Goal: Book appointment/travel/reservation

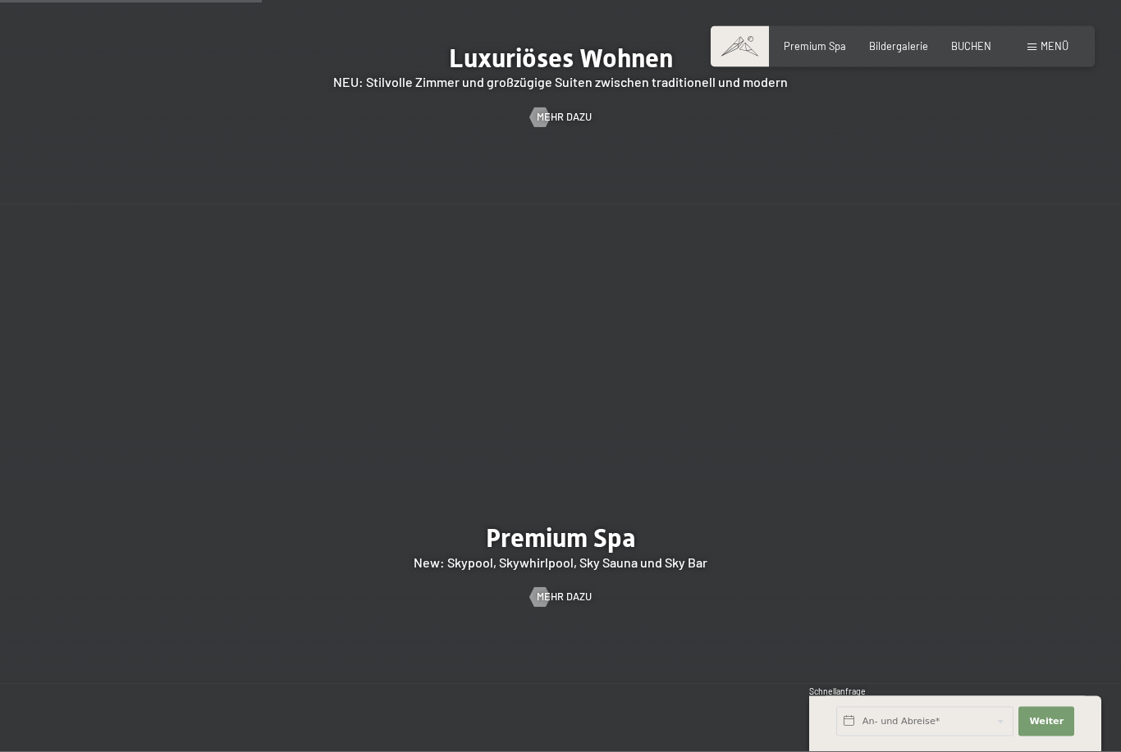
scroll to position [1846, 0]
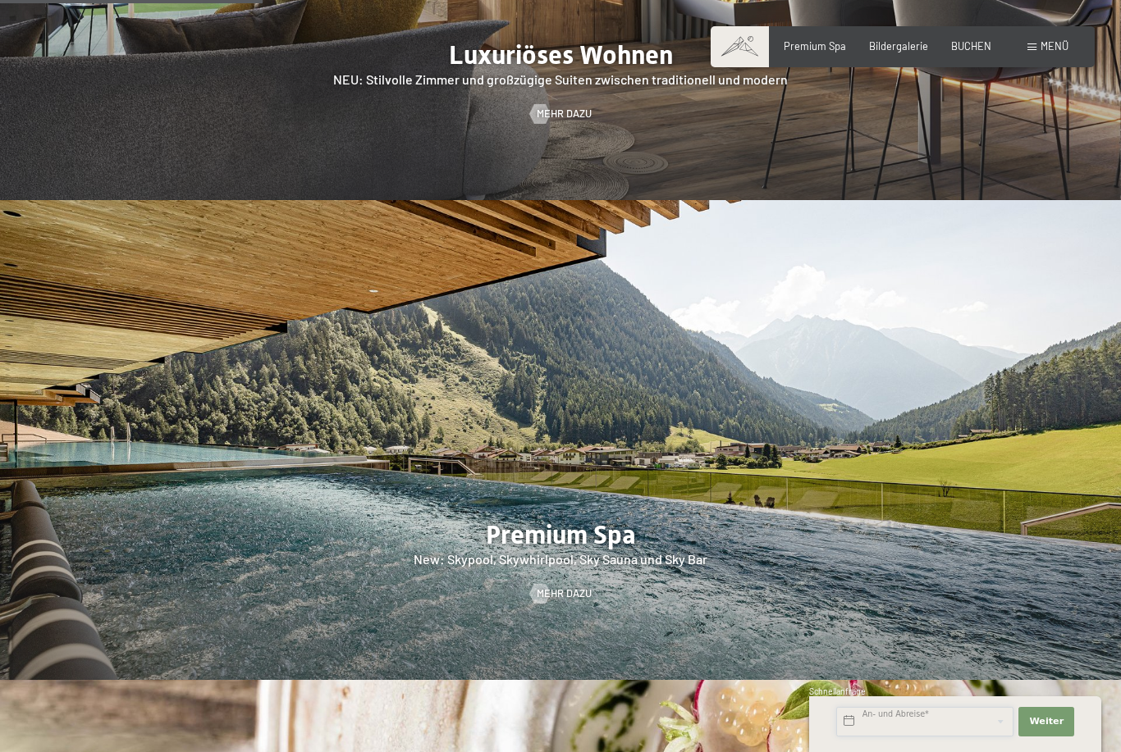
click at [963, 737] on input "text" at bounding box center [924, 722] width 177 height 30
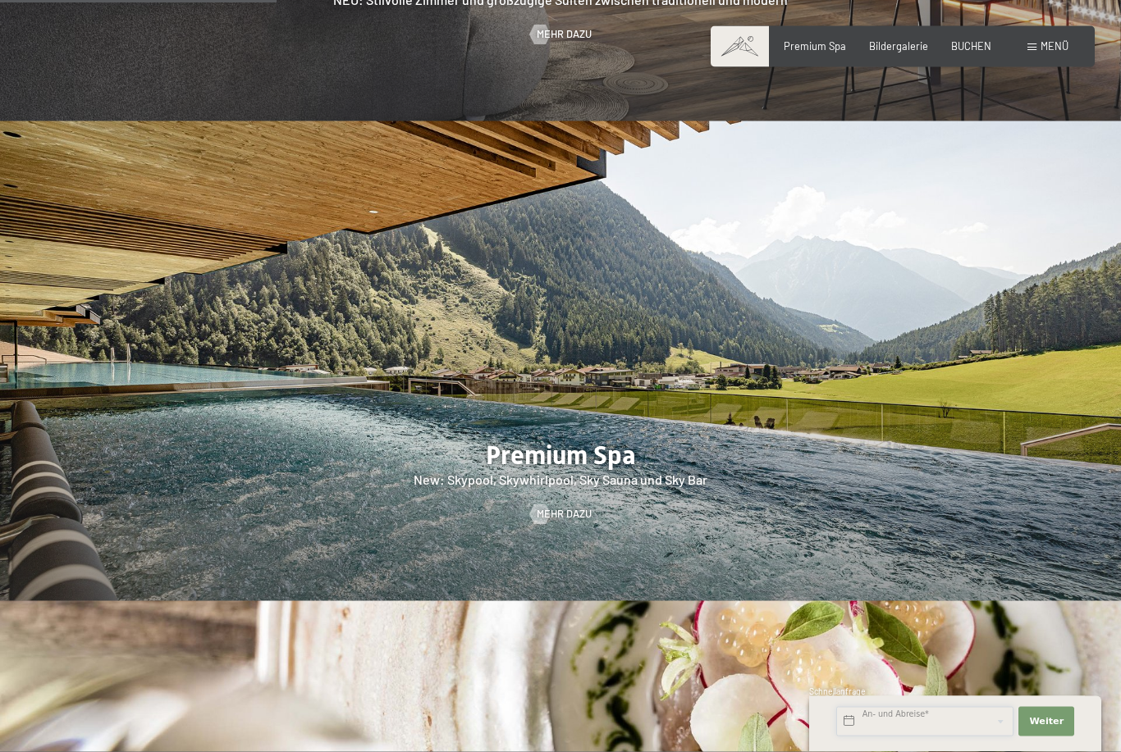
scroll to position [1945, 0]
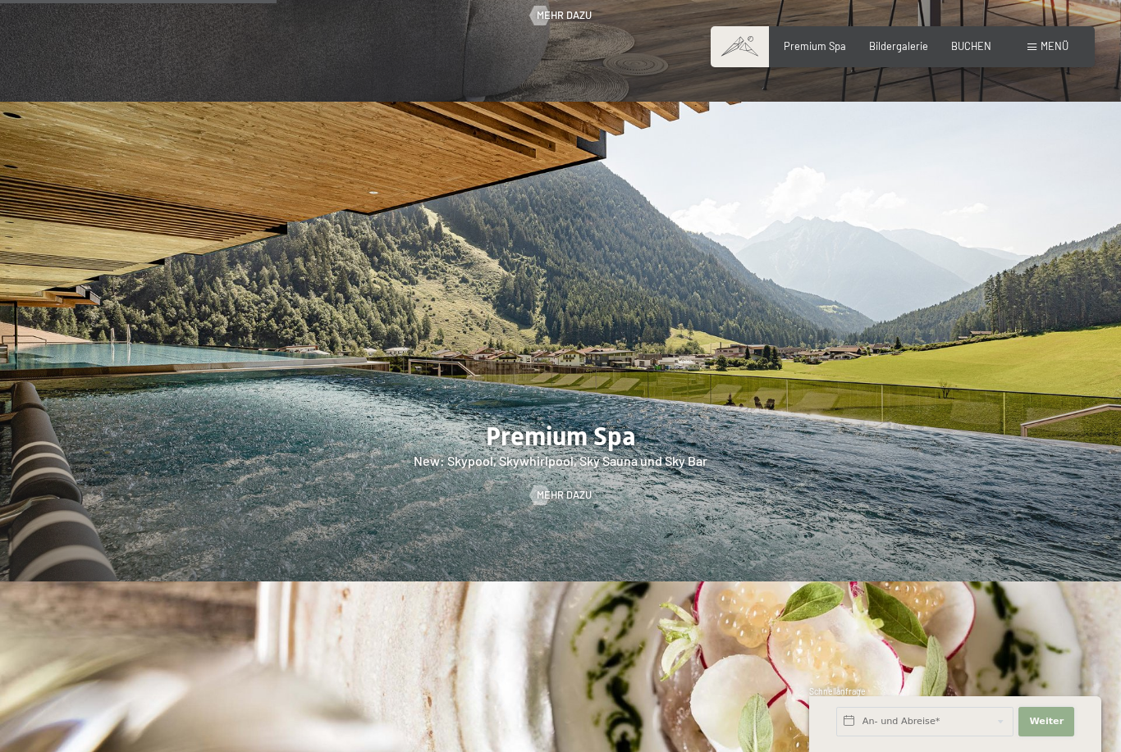
click at [1054, 737] on button "Weiter Adressfelder ausblenden" at bounding box center [1046, 722] width 56 height 30
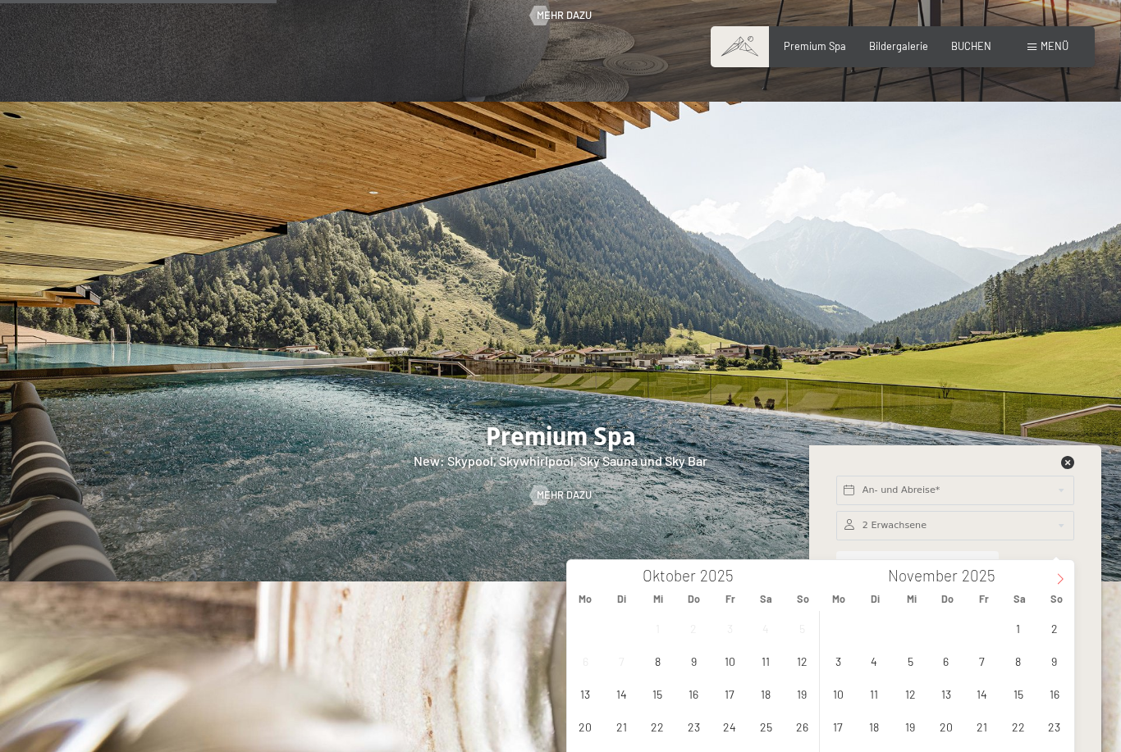
click at [1049, 587] on span at bounding box center [1060, 574] width 28 height 28
click at [1027, 730] on span "27" at bounding box center [1018, 727] width 32 height 32
type input "[DATE]"
click at [1059, 574] on icon at bounding box center [1059, 579] width 11 height 11
type input "2026"
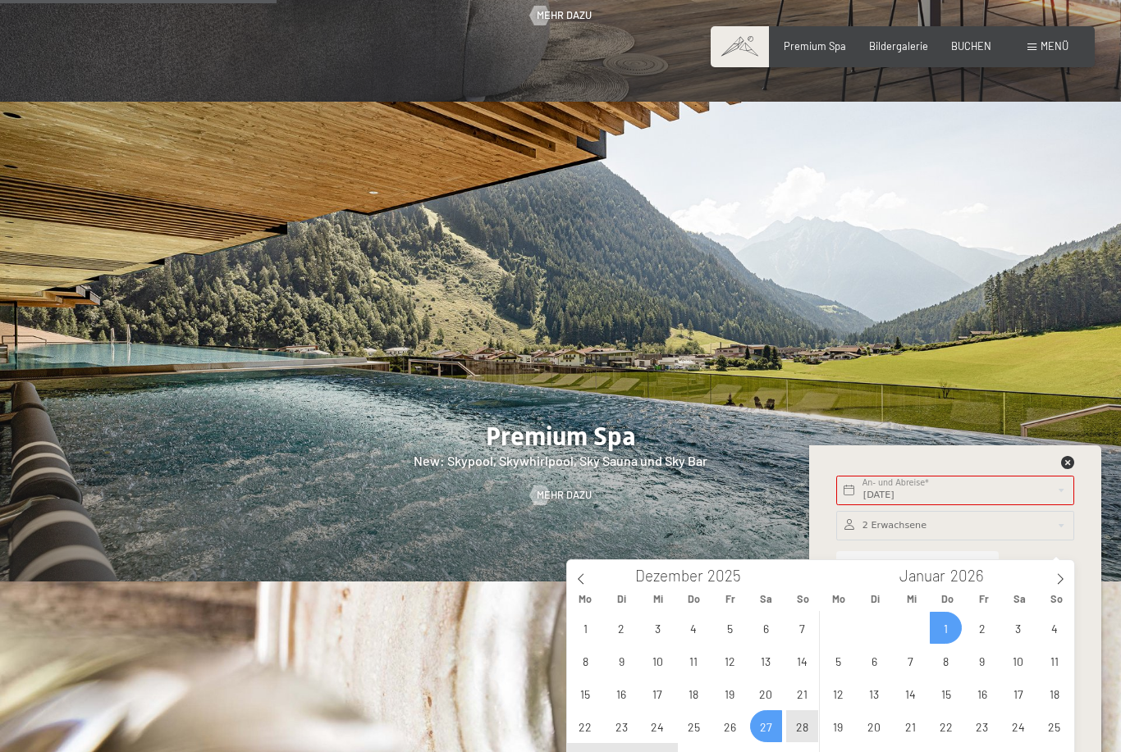
click at [950, 632] on span "1" at bounding box center [946, 628] width 32 height 32
type input "[DATE] - [DATE]"
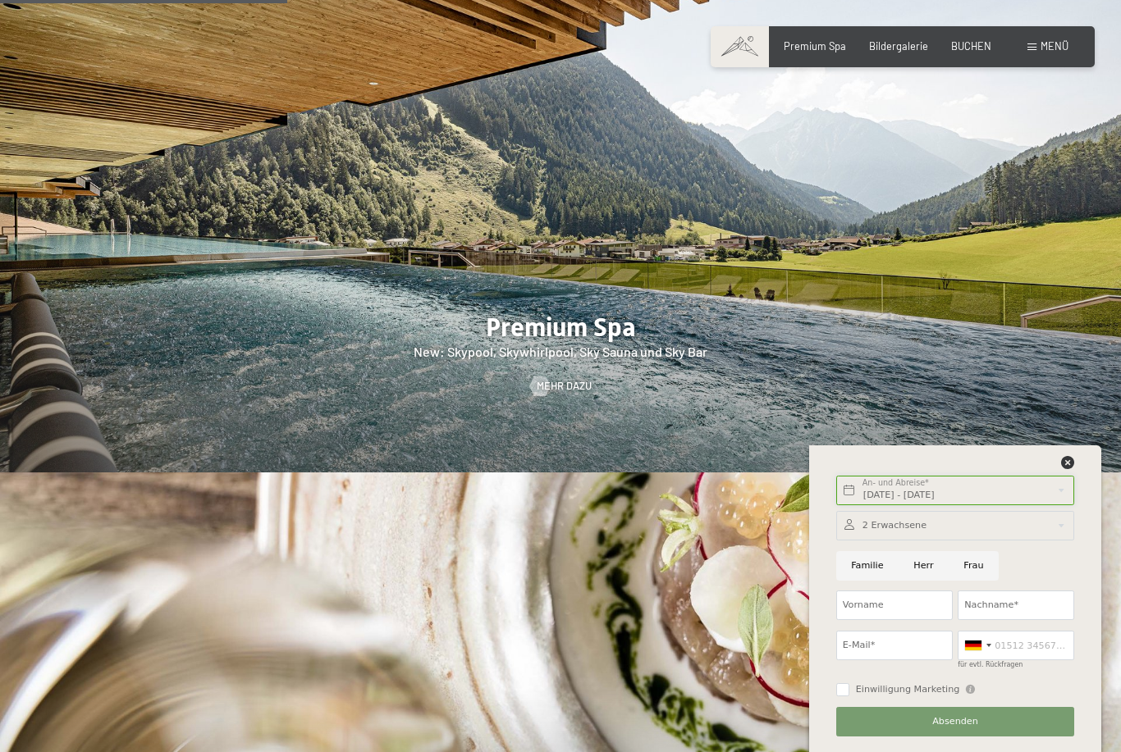
scroll to position [2055, 0]
click at [917, 581] on input "Herr" at bounding box center [924, 566] width 50 height 30
radio input "true"
click at [1027, 541] on div at bounding box center [955, 526] width 238 height 30
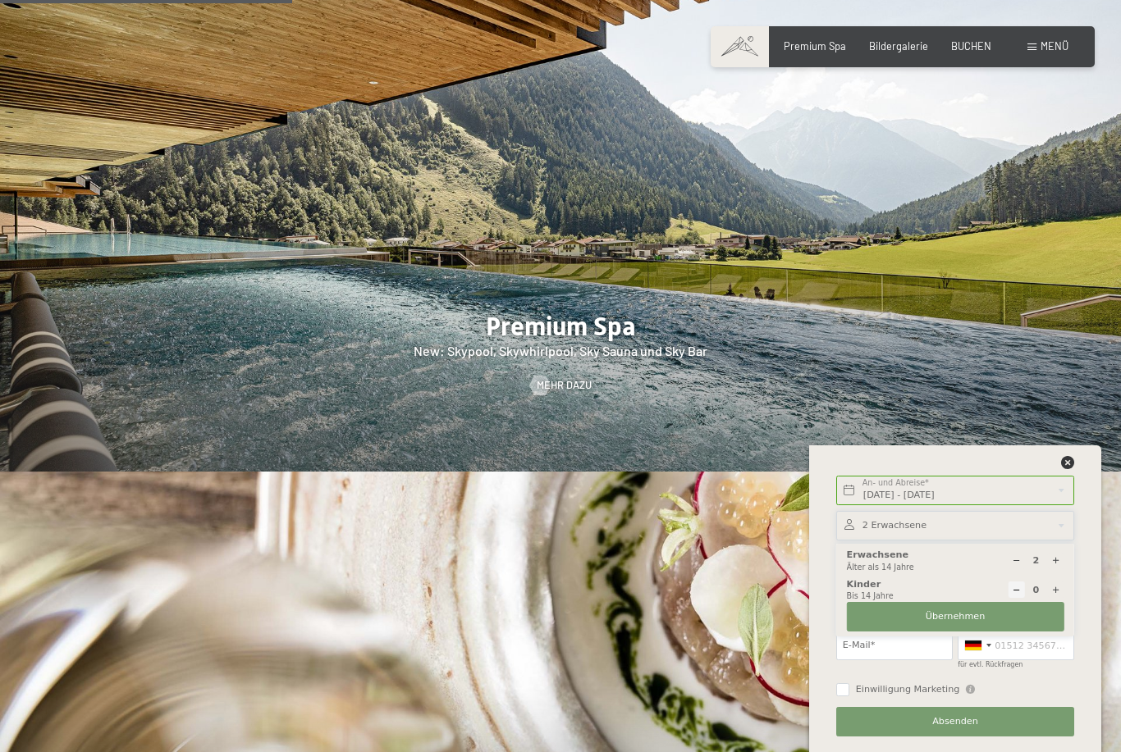
click at [1057, 565] on icon at bounding box center [1055, 560] width 9 height 9
type input "3"
click at [1078, 472] on img at bounding box center [560, 712] width 1121 height 480
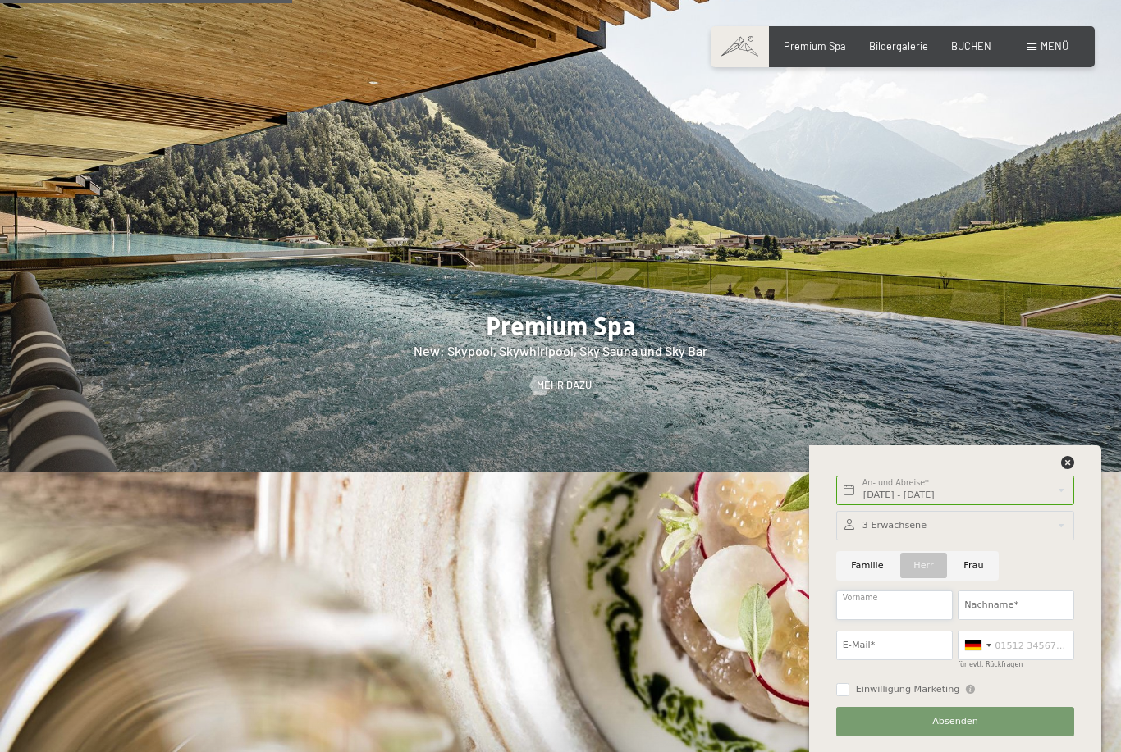
click at [912, 620] on input "Vorname" at bounding box center [894, 606] width 117 height 30
type input "[PERSON_NAME]"
click at [1028, 620] on input "Nachname*" at bounding box center [1016, 606] width 117 height 30
type input "Tillman"
click at [890, 661] on input "E-Mail*" at bounding box center [894, 646] width 117 height 30
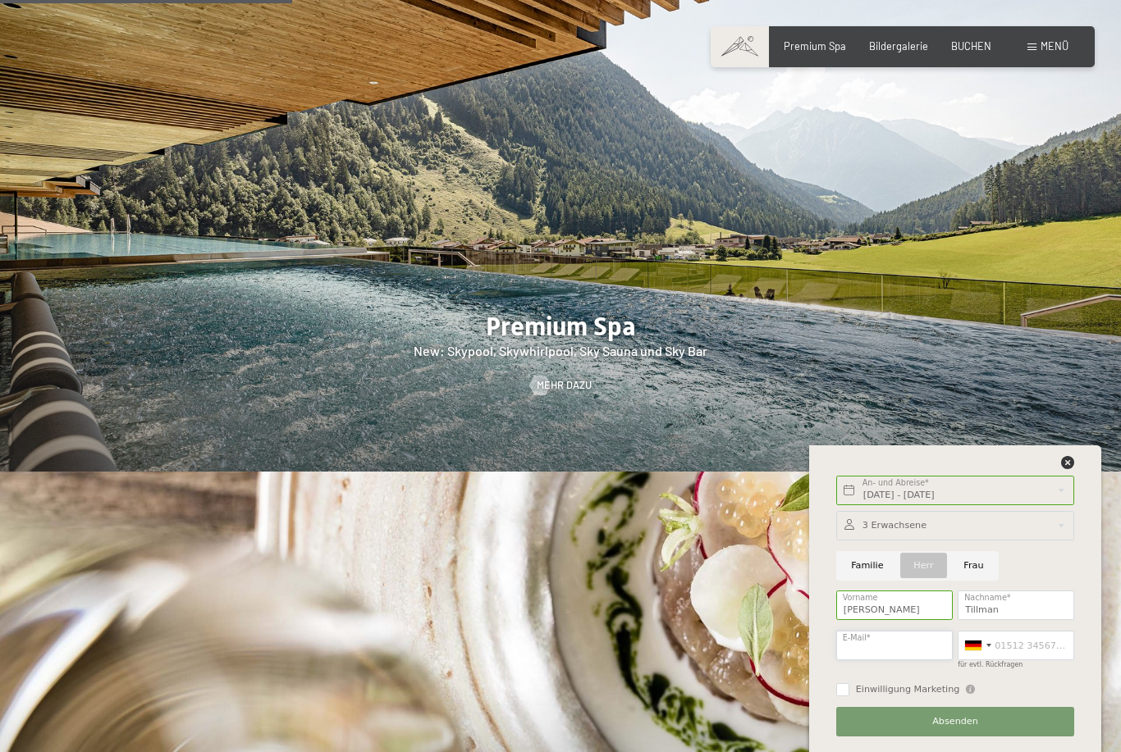
scroll to position [2322, 0]
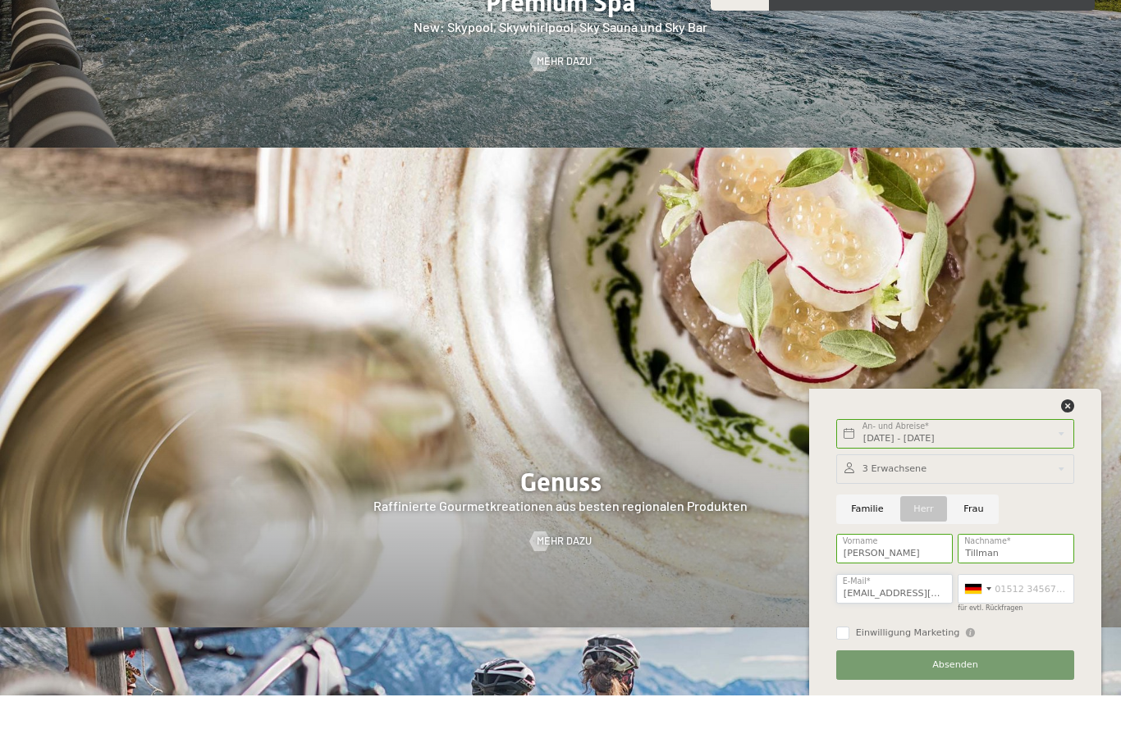
type input "[EMAIL_ADDRESS][DOMAIN_NAME]"
click at [986, 719] on button "Absenden" at bounding box center [955, 722] width 238 height 30
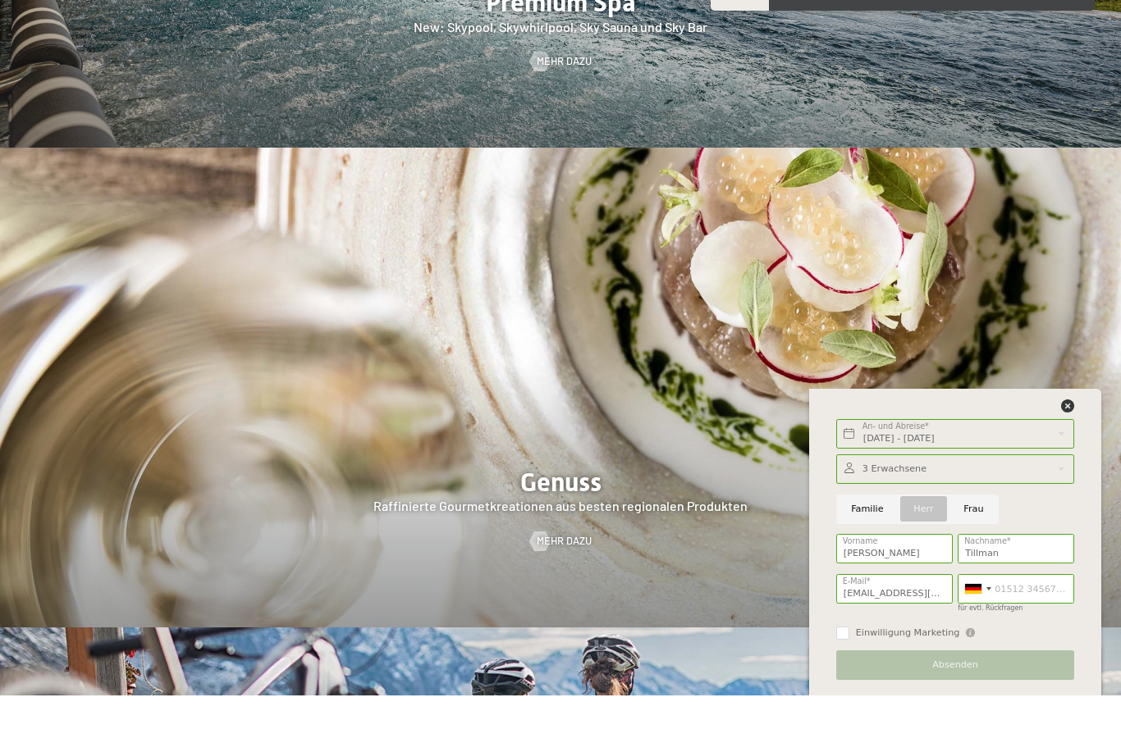
scroll to position [0, 0]
